Goal: Task Accomplishment & Management: Manage account settings

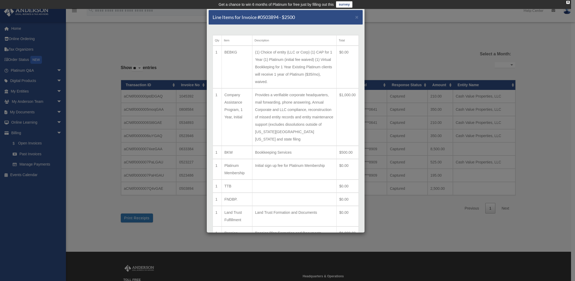
select select
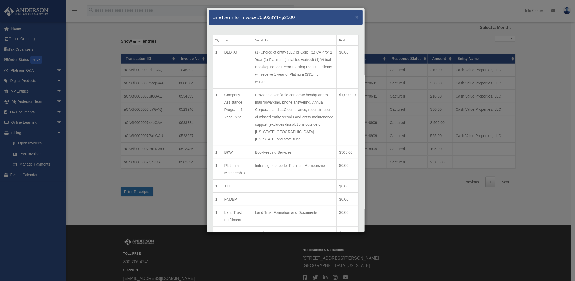
scroll to position [26, 0]
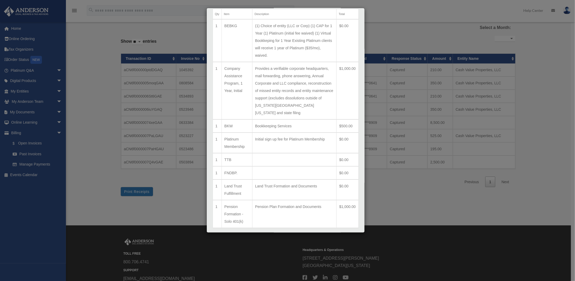
click at [448, 183] on div "Line Items for Invoice #0503894 - $2500 × Qty Item Description Total 1 BEBKG (1…" at bounding box center [287, 140] width 575 height 281
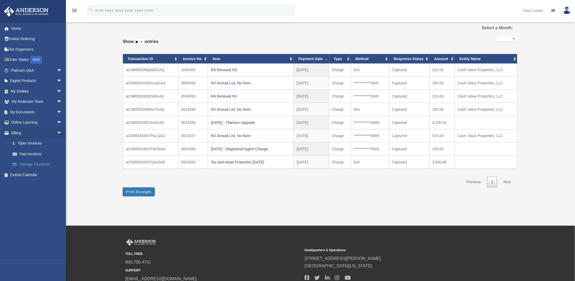
click at [28, 164] on link "Manage Payments" at bounding box center [38, 164] width 62 height 11
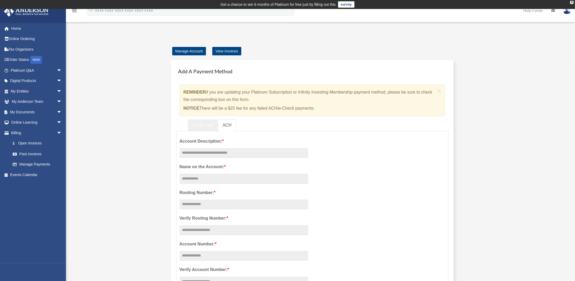
click at [201, 124] on link "Credit Card" at bounding box center [203, 125] width 30 height 12
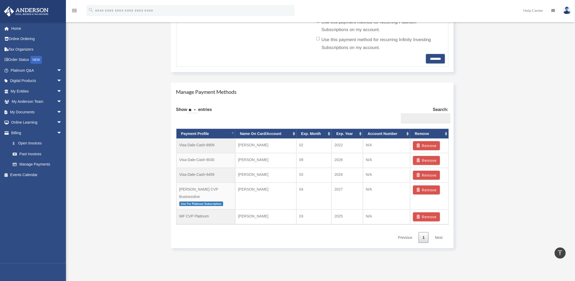
scroll to position [264, 0]
